Goal: Contribute content: Add original content to the website for others to see

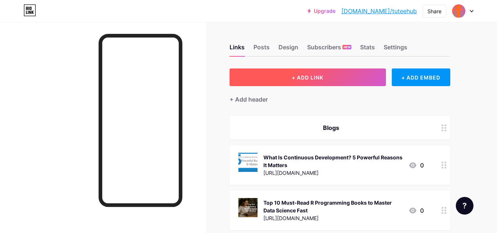
click at [333, 74] on button "+ ADD LINK" at bounding box center [308, 77] width 157 height 18
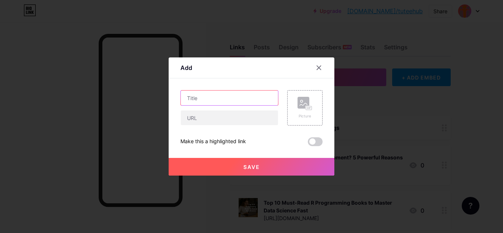
click at [221, 98] on input "text" at bounding box center [229, 98] width 97 height 15
paste input "UP BEd JEE2025 College Seat Allotment Round 1 Result [DATE]! Direct Link Provid…"
type input "UP BEd JEE2025 College Seat Allotment Round 1 Result [DATE]! Direct Link Provid…"
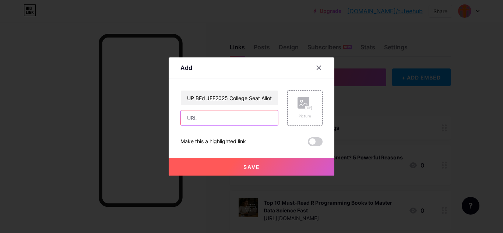
click at [213, 118] on input "text" at bounding box center [229, 117] width 97 height 15
paste input "[URL][DOMAIN_NAME][DATE]"
type input "[URL][DOMAIN_NAME][DATE]"
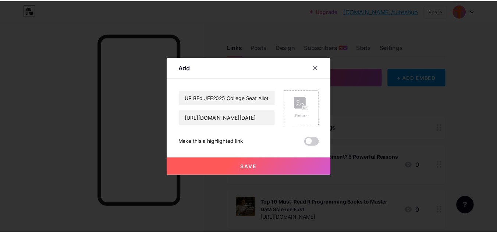
scroll to position [0, 0]
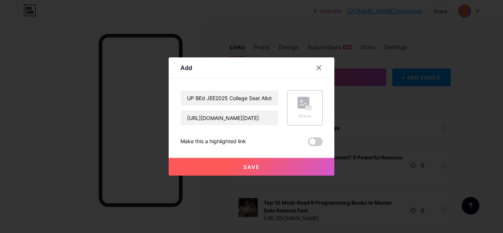
click at [298, 101] on rect at bounding box center [304, 103] width 12 height 12
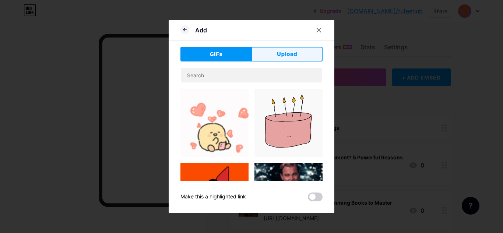
click at [291, 61] on button "Upload" at bounding box center [287, 54] width 71 height 15
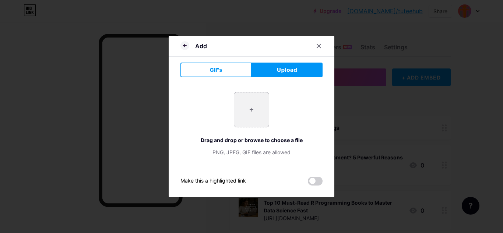
click at [250, 110] on input "file" at bounding box center [251, 109] width 35 height 35
type input "C:\fakepath\UP BEd JEE2025 (2).webp"
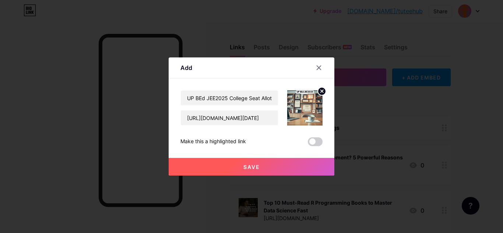
click at [269, 169] on button "Save" at bounding box center [252, 167] width 166 height 18
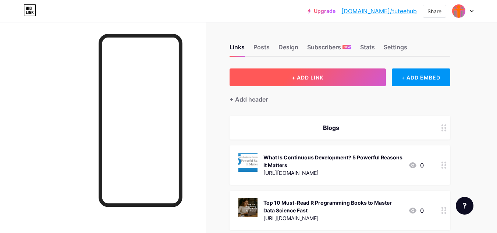
click at [325, 81] on button "+ ADD LINK" at bounding box center [308, 77] width 157 height 18
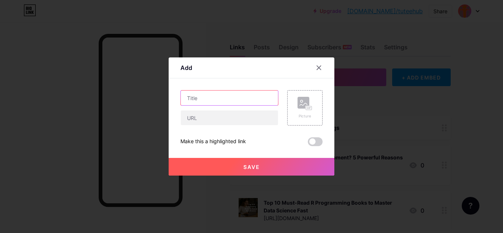
click at [214, 99] on input "text" at bounding box center [229, 98] width 97 height 15
click at [208, 104] on input "text" at bounding box center [229, 98] width 97 height 15
paste input "AFCAT2 Admit Card 2025 Download Link SOON - Live Updates"
type input "AFCAT2 Admit Card 2025 Download Link SOON - Live Updates"
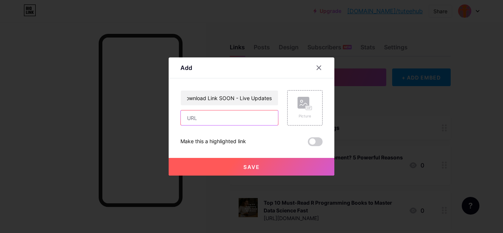
scroll to position [0, 0]
click at [208, 115] on input "text" at bounding box center [229, 117] width 97 height 15
paste input "[URL][DOMAIN_NAME]"
type input "[URL][DOMAIN_NAME]"
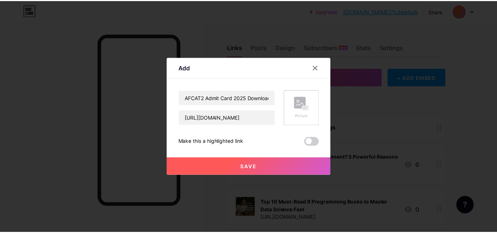
scroll to position [0, 0]
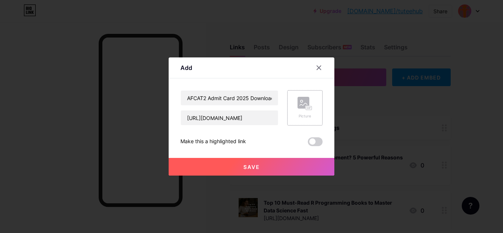
click at [298, 115] on div "Picture" at bounding box center [305, 116] width 15 height 6
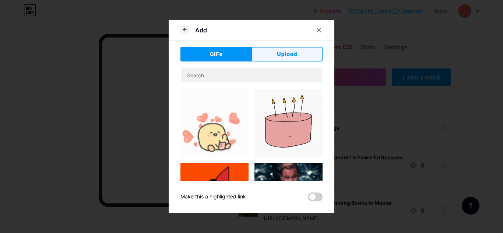
click at [279, 50] on button "Upload" at bounding box center [287, 54] width 71 height 15
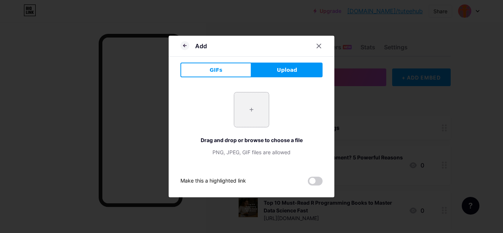
click at [241, 116] on input "file" at bounding box center [251, 109] width 35 height 35
type input "C:\fakepath\Screenshot [DATE] 192839.webp"
click at [243, 106] on input "file" at bounding box center [251, 109] width 35 height 35
click at [402, 53] on div at bounding box center [251, 116] width 503 height 233
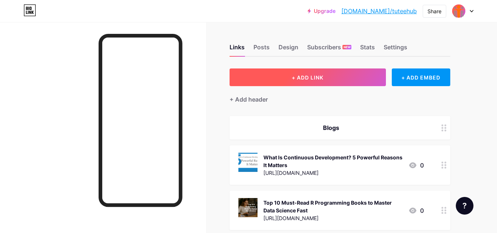
click at [342, 77] on button "+ ADD LINK" at bounding box center [308, 77] width 157 height 18
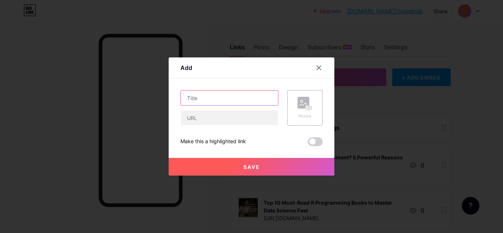
click at [242, 97] on input "text" at bounding box center [229, 98] width 97 height 15
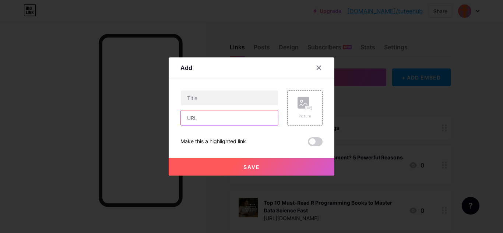
click at [238, 118] on input "text" at bounding box center [229, 117] width 97 height 15
paste input "[URL][DOMAIN_NAME]"
type input "[URL][DOMAIN_NAME]"
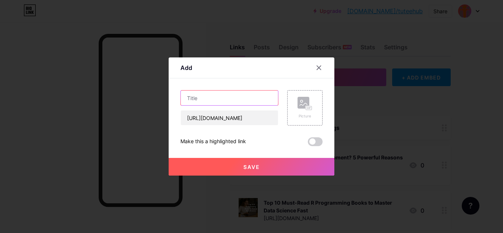
click at [224, 98] on input "text" at bounding box center [229, 98] width 97 height 15
paste input "AFCAT2 Admit Card 2025 Download Link SOON - Live Updates"
type input "AFCAT2 Admit Card 2025 Download Link SOON - Live Updates"
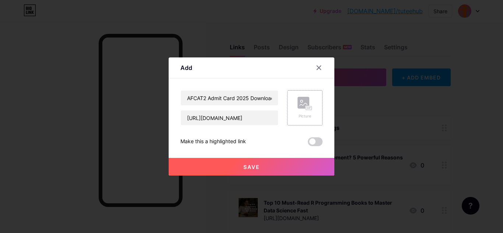
click at [307, 105] on icon at bounding box center [305, 104] width 15 height 14
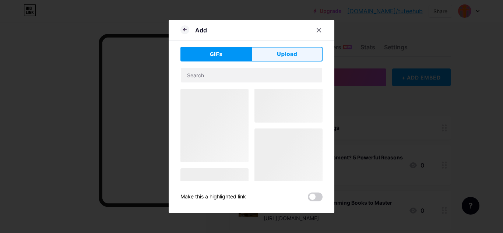
click at [290, 52] on span "Upload" at bounding box center [287, 54] width 20 height 8
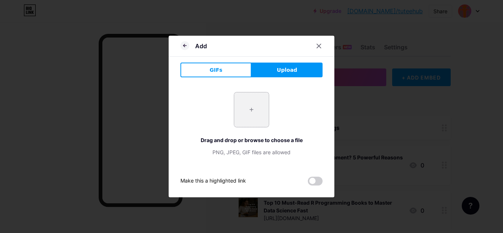
click at [250, 107] on input "file" at bounding box center [251, 109] width 35 height 35
type input "C:\fakepath\Screenshot [DATE] 192839.webp"
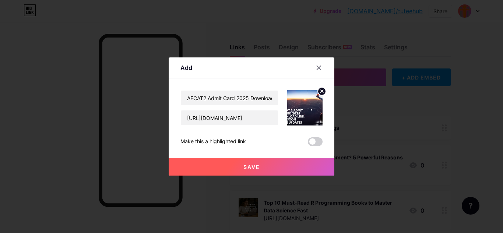
click at [228, 166] on button "Save" at bounding box center [252, 167] width 166 height 18
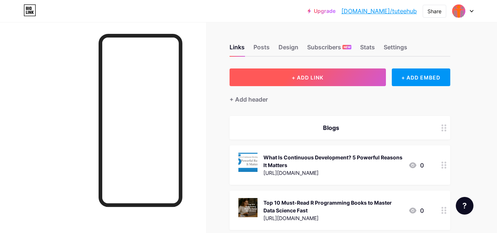
click at [328, 77] on button "+ ADD LINK" at bounding box center [308, 77] width 157 height 18
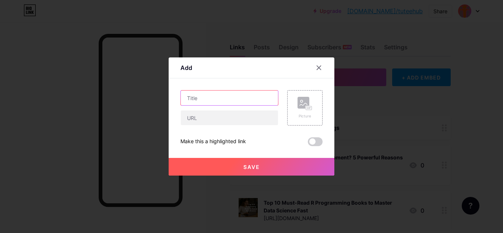
click at [233, 99] on input "text" at bounding box center [229, 98] width 97 height 15
paste input "CMA Exam 2025 Dates Out; Check Foundation, Inter and Final Exam Schedule"
type input "CMA Exam 2025 Dates Out; Check Foundation, Inter and Final Exam Schedule"
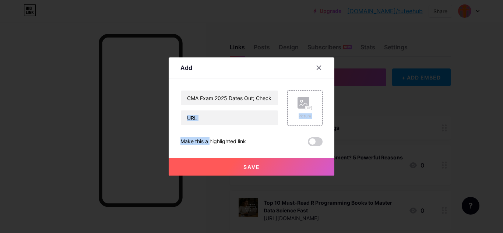
drag, startPoint x: 193, startPoint y: 127, endPoint x: 198, endPoint y: 109, distance: 18.9
click at [198, 109] on div "CMA Exam 2025 Dates Out; Check Foundation, Inter and Final Exam Schedule Pictur…" at bounding box center [251, 118] width 142 height 56
click at [198, 112] on input "text" at bounding box center [229, 117] width 97 height 15
click at [225, 117] on input "text" at bounding box center [229, 117] width 97 height 15
paste input "[URL][DOMAIN_NAME]"
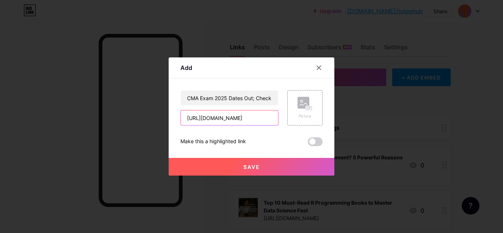
scroll to position [0, 188]
type input "[URL][DOMAIN_NAME]"
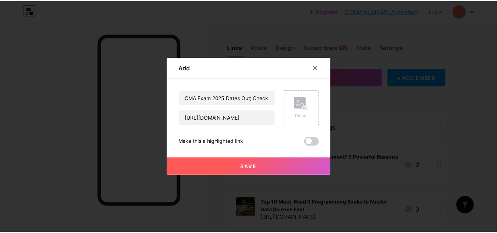
scroll to position [0, 0]
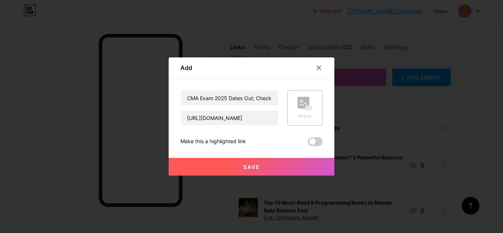
click at [298, 118] on div "Picture" at bounding box center [305, 116] width 15 height 6
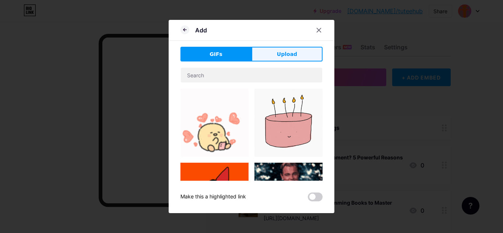
click at [271, 50] on button "Upload" at bounding box center [287, 54] width 71 height 15
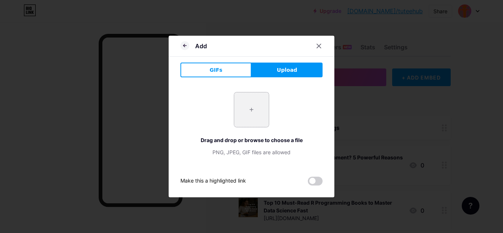
click at [244, 113] on input "file" at bounding box center [251, 109] width 35 height 35
type input "C:\fakepath\Screenshot [DATE] 124145.webp"
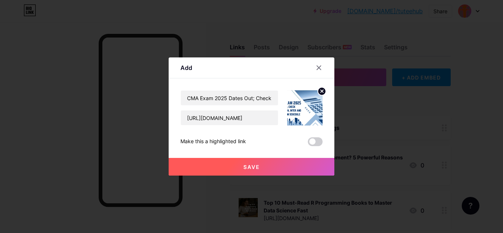
click at [268, 166] on button "Save" at bounding box center [252, 167] width 166 height 18
